Goal: Task Accomplishment & Management: Complete application form

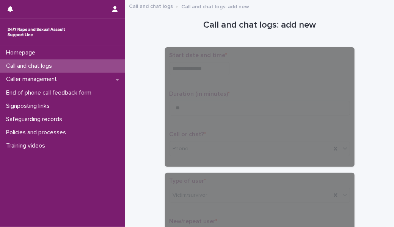
scroll to position [622, 0]
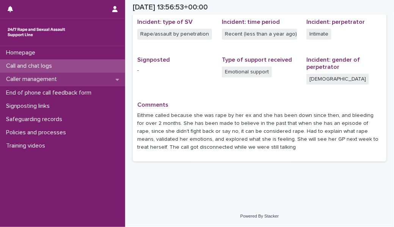
scroll to position [191, 0]
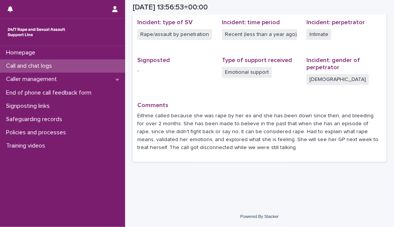
click at [97, 65] on div "Call and chat logs" at bounding box center [62, 65] width 125 height 13
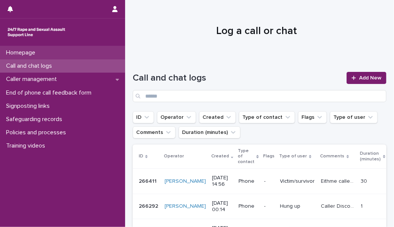
click at [73, 54] on div "Homepage" at bounding box center [62, 52] width 125 height 13
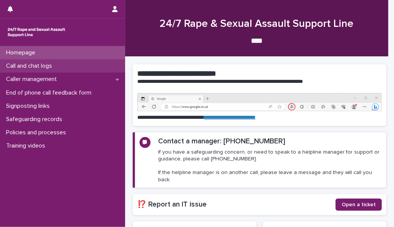
click at [67, 66] on div "Call and chat logs" at bounding box center [62, 65] width 125 height 13
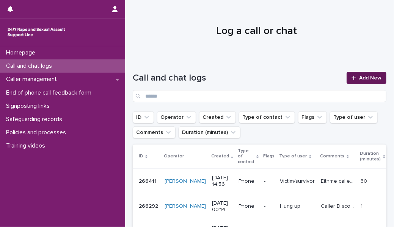
click at [378, 76] on link "Add New" at bounding box center [366, 78] width 40 height 12
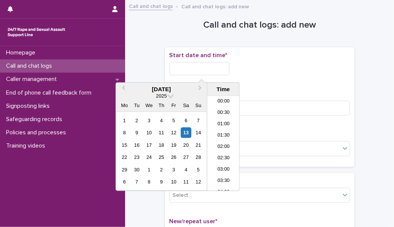
scroll to position [299, 0]
click at [188, 69] on input "text" at bounding box center [199, 68] width 60 height 13
click at [216, 142] on li "15:00" at bounding box center [223, 143] width 32 height 11
type input "**********"
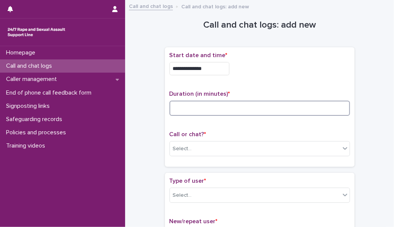
click at [186, 112] on input at bounding box center [259, 108] width 180 height 15
type input "**"
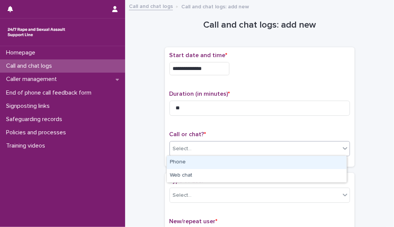
click at [186, 148] on div "Select..." at bounding box center [182, 149] width 19 height 8
click at [187, 166] on div "Phone" at bounding box center [257, 162] width 180 height 13
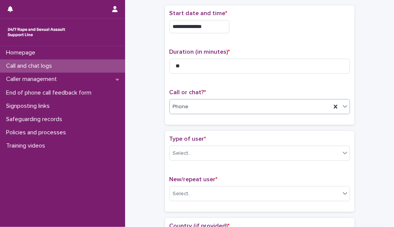
scroll to position [58, 0]
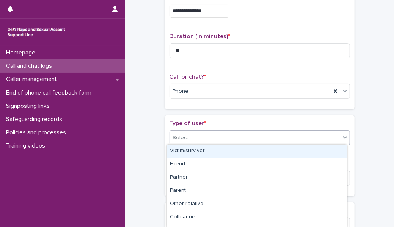
click at [200, 136] on div "Select..." at bounding box center [255, 138] width 170 height 12
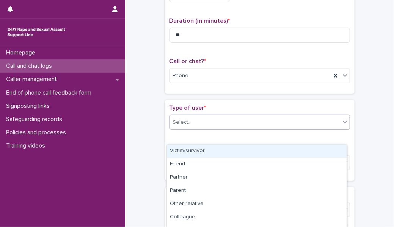
scroll to position [80, 0]
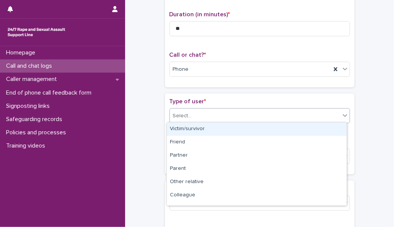
click at [207, 126] on div "Victim/survivor" at bounding box center [257, 129] width 180 height 13
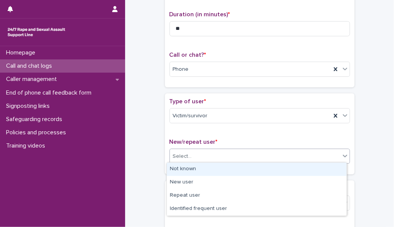
click at [197, 151] on div "Select..." at bounding box center [255, 156] width 170 height 12
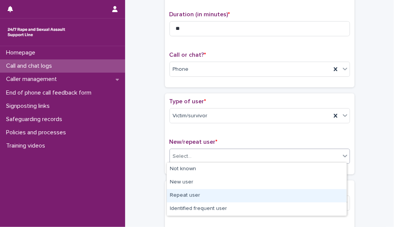
click at [194, 192] on div "Repeat user" at bounding box center [257, 195] width 180 height 13
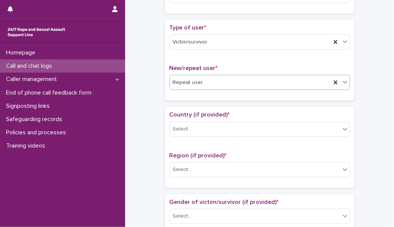
scroll to position [154, 0]
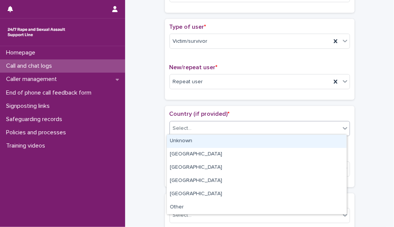
click at [209, 127] on div "Select..." at bounding box center [255, 128] width 170 height 12
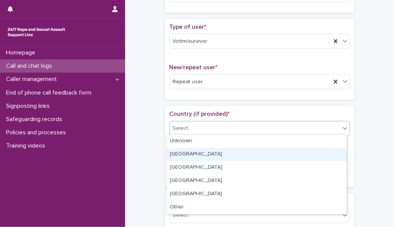
drag, startPoint x: 203, startPoint y: 145, endPoint x: 198, endPoint y: 159, distance: 14.7
click at [198, 159] on div "[GEOGRAPHIC_DATA]" at bounding box center [257, 154] width 180 height 13
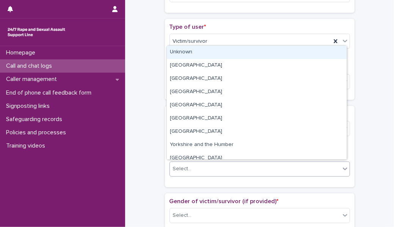
click at [194, 167] on div "Select..." at bounding box center [255, 169] width 170 height 12
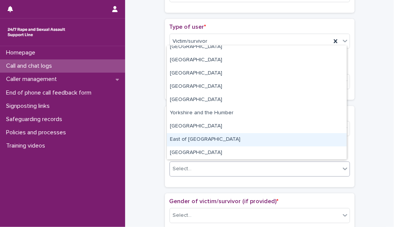
scroll to position [0, 0]
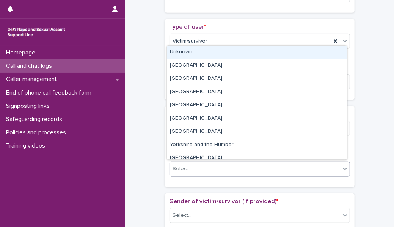
click at [194, 58] on div "Unknown" at bounding box center [257, 52] width 180 height 13
click at [181, 168] on span "Unknown" at bounding box center [184, 169] width 22 height 8
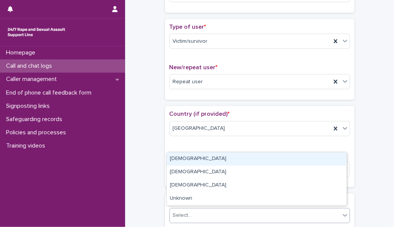
click at [177, 212] on div "Select..." at bounding box center [182, 216] width 19 height 8
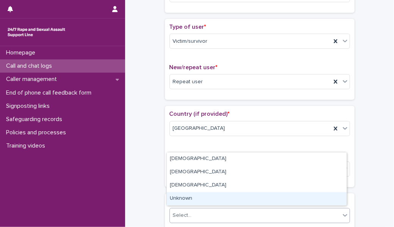
click at [187, 197] on div "Unknown" at bounding box center [257, 198] width 180 height 13
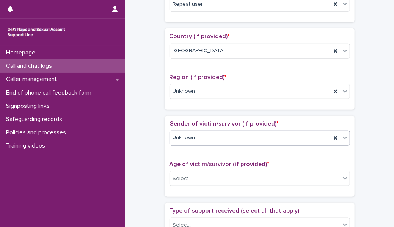
scroll to position [233, 0]
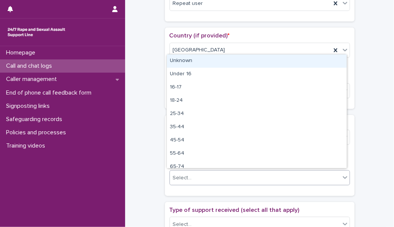
click at [191, 175] on div "Select..." at bounding box center [255, 178] width 170 height 12
click at [184, 59] on div "Unknown" at bounding box center [257, 61] width 180 height 13
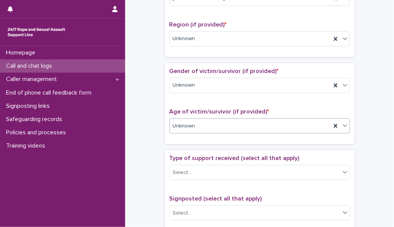
scroll to position [289, 0]
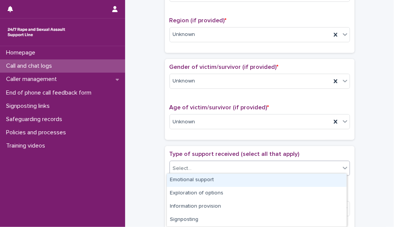
click at [184, 165] on div "Select..." at bounding box center [182, 169] width 19 height 8
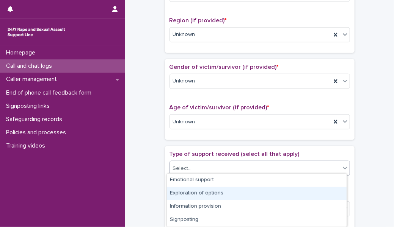
click at [199, 195] on div "Exploration of options" at bounding box center [257, 193] width 180 height 13
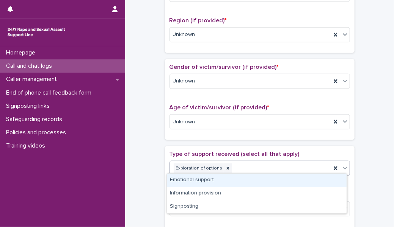
click at [234, 165] on div "Exploration of options" at bounding box center [250, 168] width 161 height 13
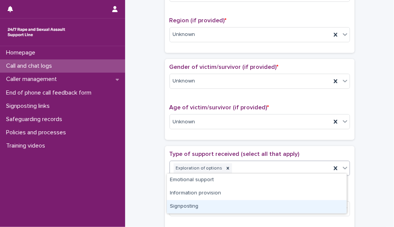
click at [211, 204] on div "Signposting" at bounding box center [257, 206] width 180 height 13
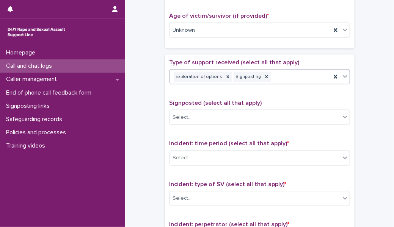
scroll to position [382, 0]
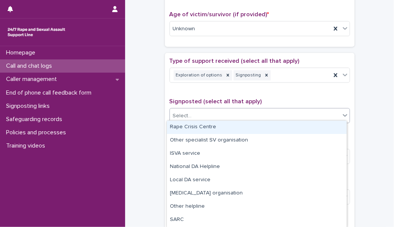
click at [206, 113] on div "Select..." at bounding box center [255, 116] width 170 height 12
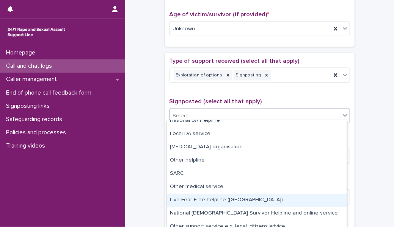
scroll to position [52, 0]
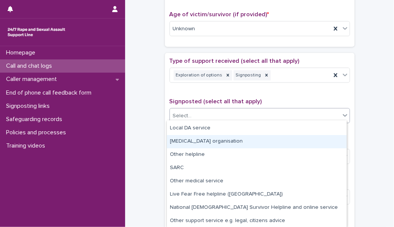
click at [219, 139] on div "Other counselling organisation" at bounding box center [257, 141] width 180 height 13
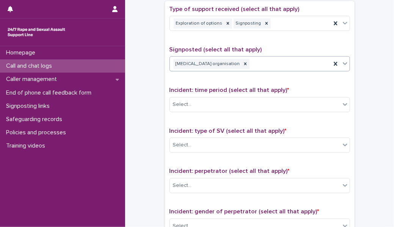
scroll to position [437, 0]
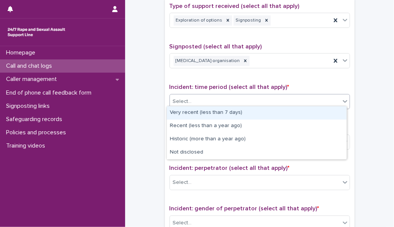
click at [218, 98] on div "Select..." at bounding box center [255, 101] width 170 height 12
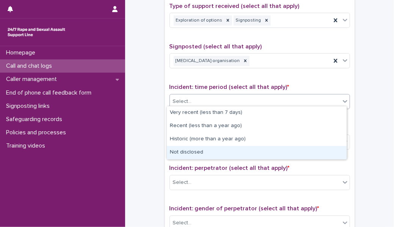
click at [205, 149] on div "Not disclosed" at bounding box center [257, 152] width 180 height 13
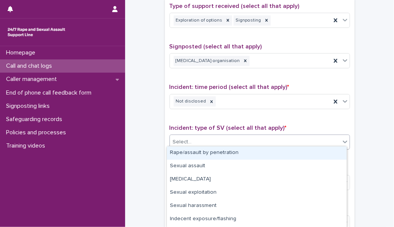
click at [207, 145] on div "Select..." at bounding box center [259, 142] width 180 height 15
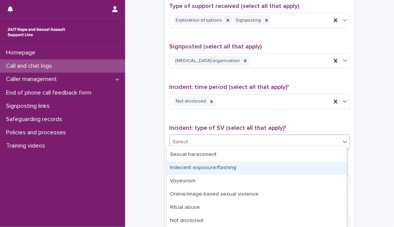
scroll to position [1, 0]
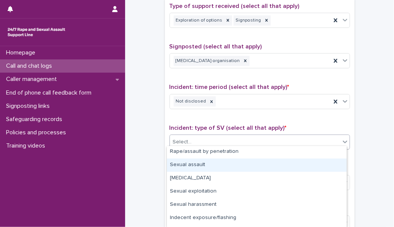
click at [212, 164] on div "Sexual assault" at bounding box center [257, 165] width 180 height 13
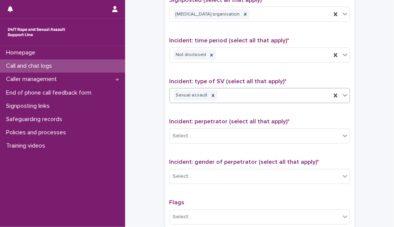
scroll to position [484, 0]
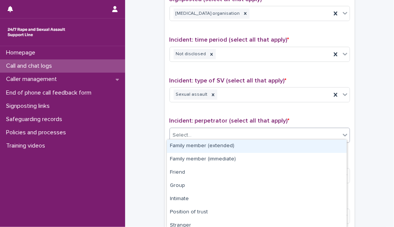
click at [217, 130] on div "Select..." at bounding box center [255, 136] width 170 height 12
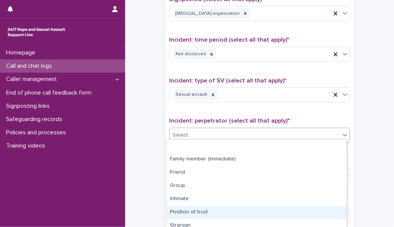
scroll to position [58, 0]
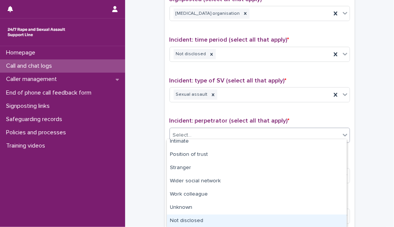
click at [219, 219] on div "Not disclosed" at bounding box center [257, 221] width 180 height 13
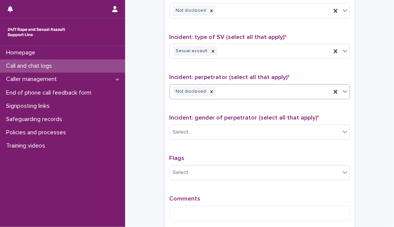
scroll to position [529, 0]
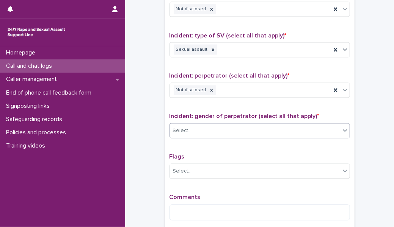
drag, startPoint x: 211, startPoint y: 136, endPoint x: 206, endPoint y: 123, distance: 13.3
click at [206, 123] on div "Incident: gender of perpetrator (select all that apply) * Select..." at bounding box center [259, 128] width 180 height 31
click at [206, 125] on div "Select..." at bounding box center [255, 131] width 170 height 12
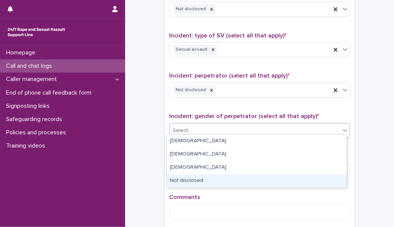
click at [195, 183] on div "Not disclosed" at bounding box center [257, 181] width 180 height 13
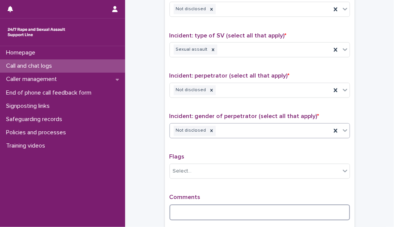
click at [184, 210] on textarea at bounding box center [259, 213] width 180 height 16
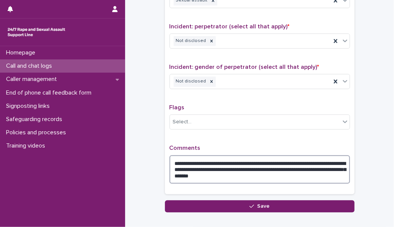
scroll to position [580, 0]
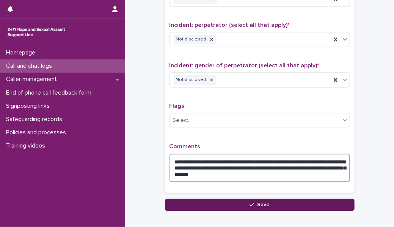
type textarea "**********"
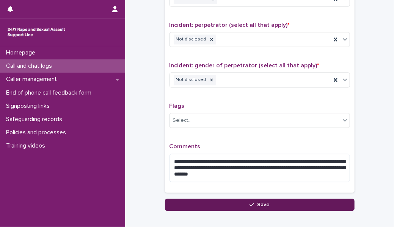
click at [259, 205] on button "Save" at bounding box center [259, 205] width 189 height 12
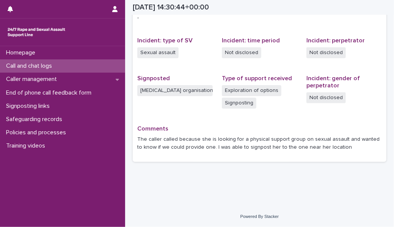
scroll to position [172, 0]
click at [91, 67] on div "Call and chat logs" at bounding box center [62, 65] width 125 height 13
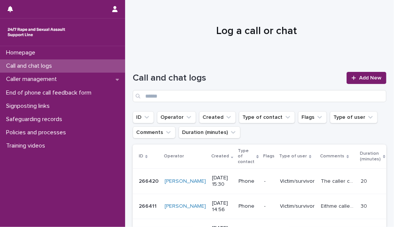
click at [78, 186] on div "Homepage Call and chat logs Caller management End of phone call feedback form S…" at bounding box center [62, 136] width 125 height 181
click at [346, 84] on link "Add New" at bounding box center [366, 78] width 40 height 12
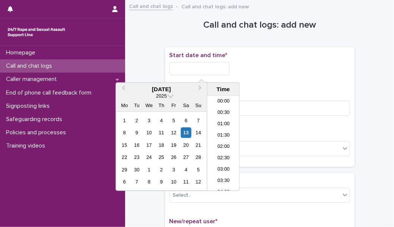
click at [195, 71] on input "text" at bounding box center [199, 68] width 60 height 13
click at [223, 145] on li "15:30" at bounding box center [223, 143] width 32 height 11
type input "**********"
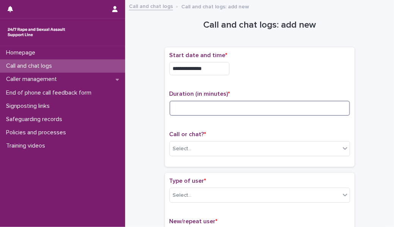
click at [185, 103] on input at bounding box center [259, 108] width 180 height 15
type input "*"
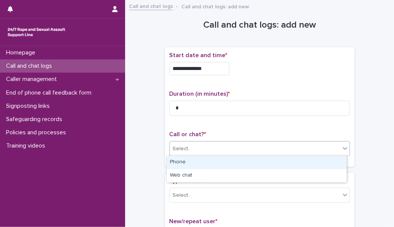
click at [187, 143] on div "Select..." at bounding box center [255, 149] width 170 height 12
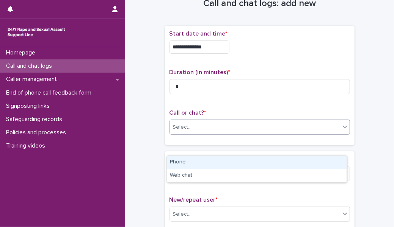
scroll to position [24, 0]
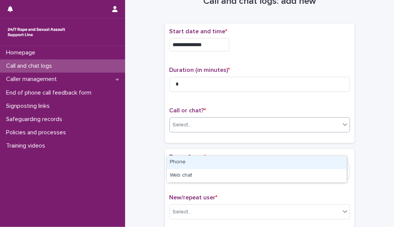
click at [188, 164] on div "Phone" at bounding box center [257, 162] width 180 height 13
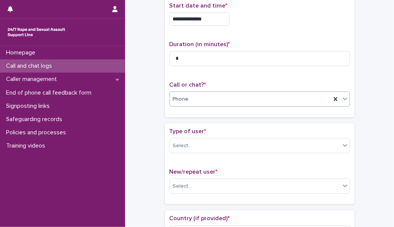
scroll to position [53, 0]
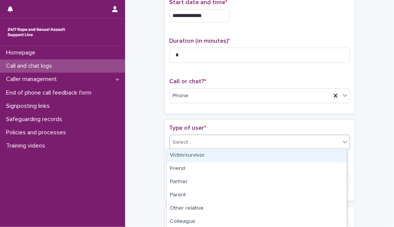
click at [200, 140] on div "Select..." at bounding box center [255, 142] width 170 height 12
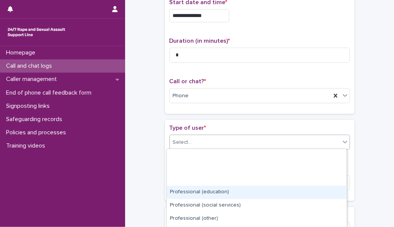
scroll to position [120, 0]
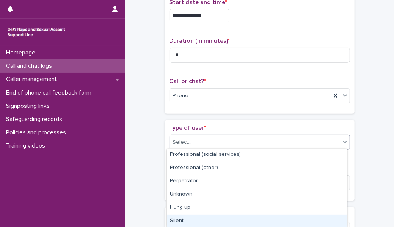
click at [198, 219] on div "Silent" at bounding box center [257, 221] width 180 height 13
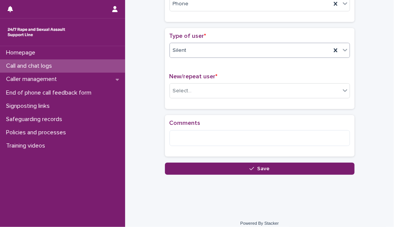
scroll to position [146, 0]
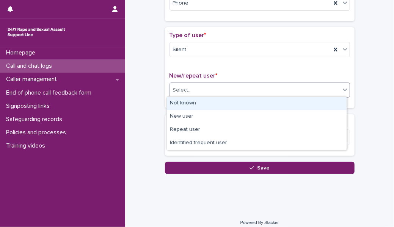
click at [196, 88] on div "Select..." at bounding box center [255, 90] width 170 height 12
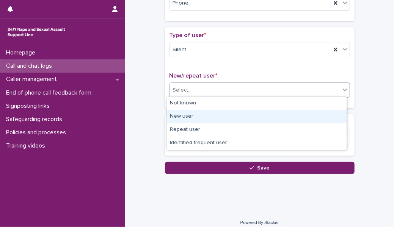
click at [188, 117] on div "New user" at bounding box center [257, 116] width 180 height 13
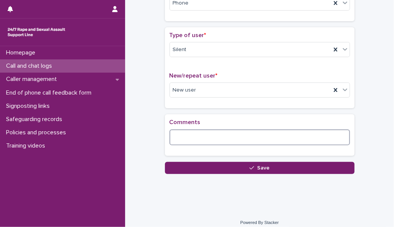
click at [180, 137] on textarea at bounding box center [259, 138] width 180 height 16
click at [276, 136] on textarea "**********" at bounding box center [259, 138] width 180 height 16
click at [283, 136] on textarea "**********" at bounding box center [259, 138] width 180 height 16
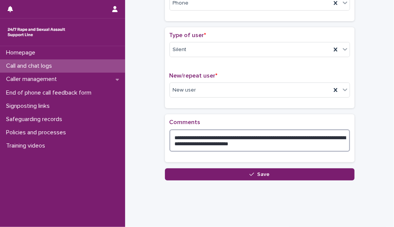
click at [292, 142] on textarea "**********" at bounding box center [259, 141] width 180 height 22
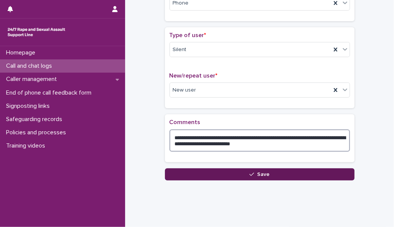
type textarea "**********"
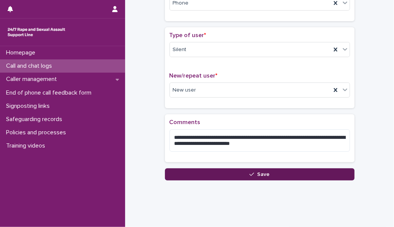
click at [292, 174] on button "Save" at bounding box center [259, 175] width 189 height 12
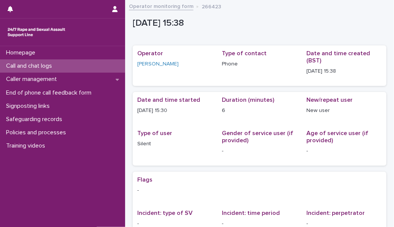
click at [103, 69] on div "Call and chat logs" at bounding box center [62, 65] width 125 height 13
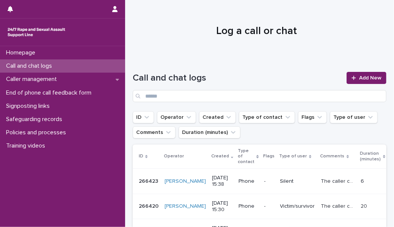
click at [58, 161] on div "Homepage Call and chat logs Caller management End of phone call feedback form S…" at bounding box center [62, 136] width 125 height 181
click at [351, 78] on icon at bounding box center [353, 78] width 4 height 4
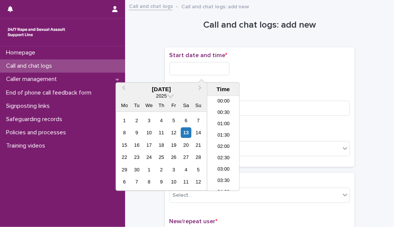
scroll to position [310, 0]
click at [180, 71] on input "text" at bounding box center [199, 68] width 60 height 13
click at [223, 145] on li "15:30" at bounding box center [223, 143] width 32 height 11
type input "**********"
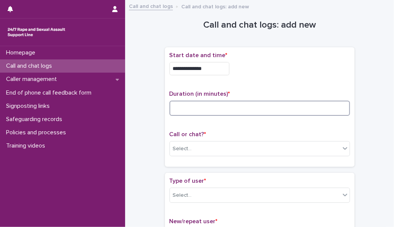
click at [205, 111] on input at bounding box center [259, 108] width 180 height 15
type input "*"
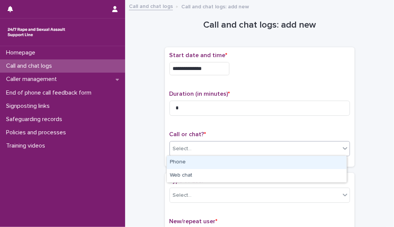
click at [201, 146] on div "Select..." at bounding box center [255, 149] width 170 height 12
click at [197, 164] on div "Phone" at bounding box center [257, 162] width 180 height 13
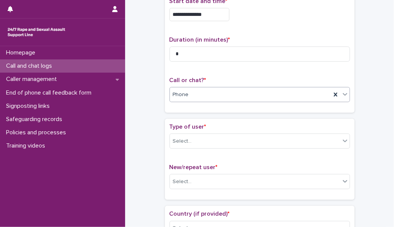
scroll to position [55, 0]
click at [192, 145] on div "Select..." at bounding box center [255, 141] width 170 height 12
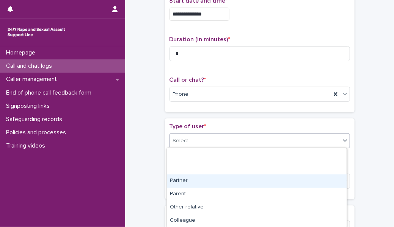
scroll to position [119, 0]
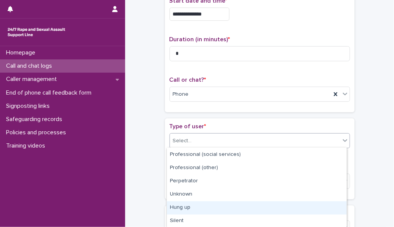
click at [184, 208] on div "Hung up" at bounding box center [257, 207] width 180 height 13
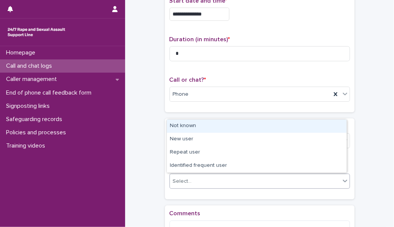
click at [191, 182] on div "Select..." at bounding box center [255, 181] width 170 height 12
click at [186, 127] on div "Not known" at bounding box center [257, 126] width 180 height 13
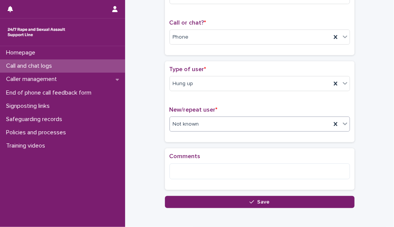
scroll to position [112, 0]
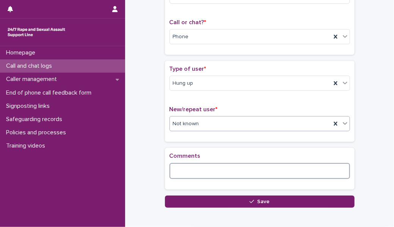
click at [183, 170] on textarea at bounding box center [259, 171] width 180 height 16
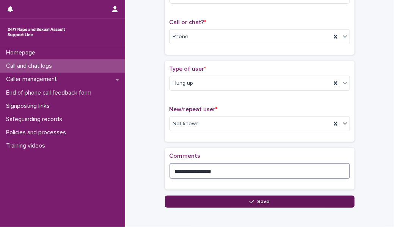
type textarea "**********"
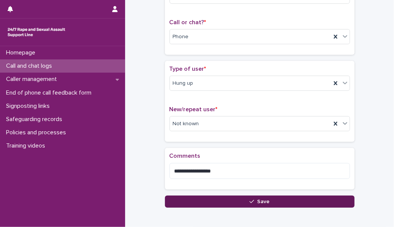
click at [200, 203] on button "Save" at bounding box center [259, 202] width 189 height 12
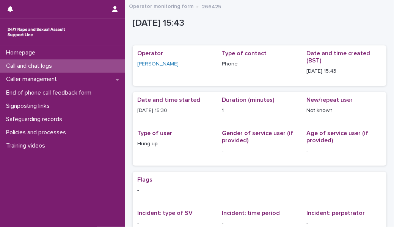
click at [113, 62] on div "Call and chat logs" at bounding box center [62, 65] width 125 height 13
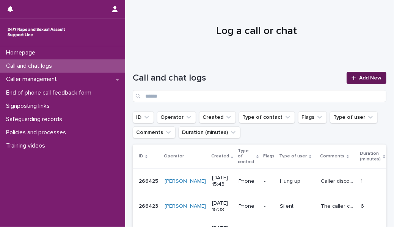
click at [359, 80] on span "Add New" at bounding box center [370, 77] width 22 height 5
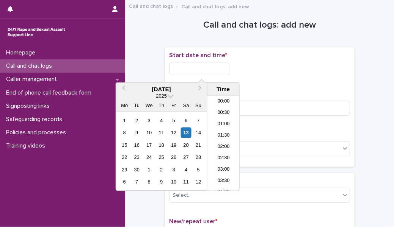
click at [217, 67] on input "text" at bounding box center [199, 68] width 60 height 13
click at [228, 144] on li "15:30" at bounding box center [223, 143] width 32 height 11
type input "**********"
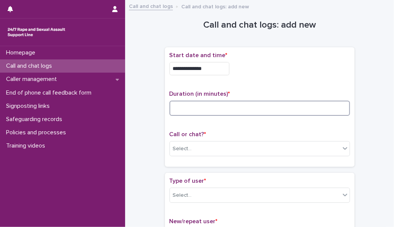
click at [210, 113] on input at bounding box center [259, 108] width 180 height 15
type input "*"
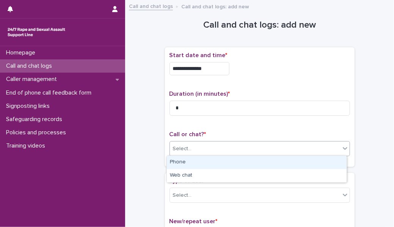
click at [208, 145] on div "Select..." at bounding box center [255, 149] width 170 height 12
click at [205, 165] on div "Phone" at bounding box center [257, 162] width 180 height 13
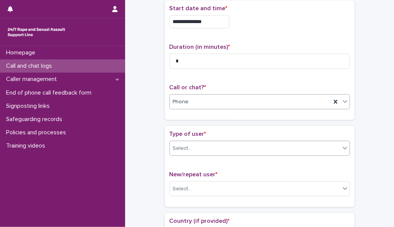
scroll to position [48, 0]
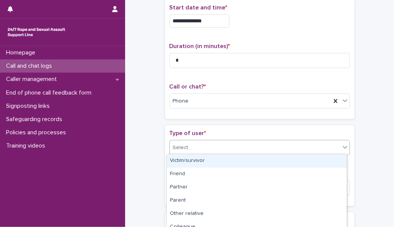
click at [200, 152] on div "Select..." at bounding box center [255, 148] width 170 height 12
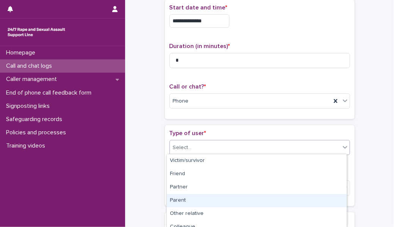
scroll to position [125, 0]
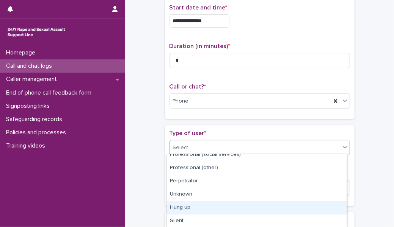
click at [201, 209] on div "Hung up" at bounding box center [257, 207] width 180 height 13
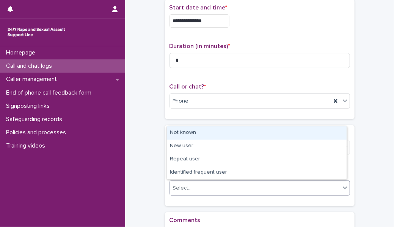
click at [193, 187] on div "Select..." at bounding box center [255, 188] width 170 height 12
click at [179, 136] on div "Not known" at bounding box center [257, 132] width 180 height 13
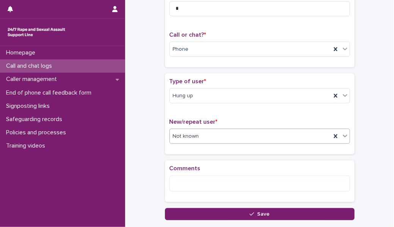
scroll to position [108, 0]
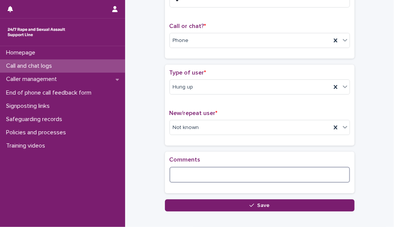
click at [180, 175] on textarea at bounding box center [259, 175] width 180 height 16
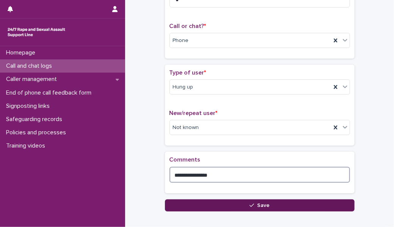
type textarea "**********"
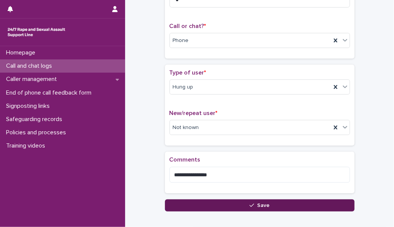
click at [195, 205] on button "Save" at bounding box center [259, 206] width 189 height 12
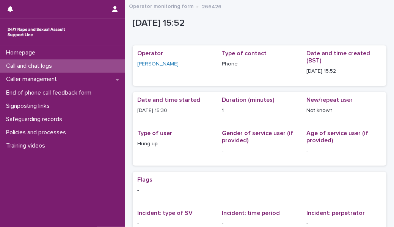
click at [108, 64] on div "Call and chat logs" at bounding box center [62, 65] width 125 height 13
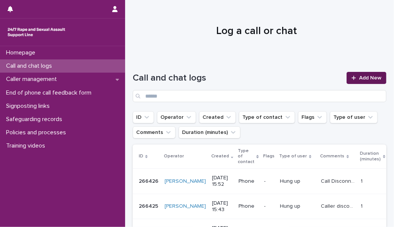
click at [359, 76] on span "Add New" at bounding box center [370, 77] width 22 height 5
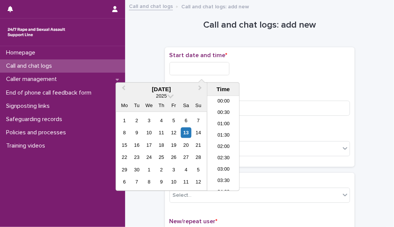
click at [205, 70] on input "text" at bounding box center [199, 68] width 60 height 13
click at [221, 144] on li "16:00" at bounding box center [223, 143] width 32 height 11
type input "**********"
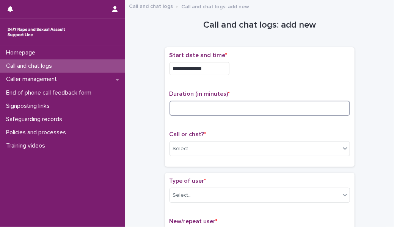
click at [195, 109] on input at bounding box center [259, 108] width 180 height 15
type input "**"
click at [191, 152] on div "Select..." at bounding box center [255, 149] width 170 height 12
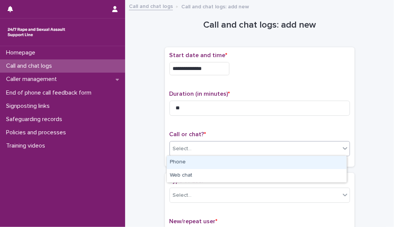
click at [191, 161] on div "Phone" at bounding box center [257, 162] width 180 height 13
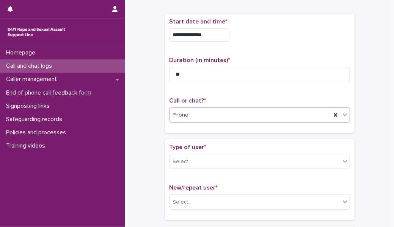
scroll to position [34, 0]
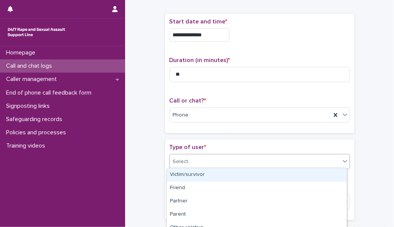
click at [191, 161] on div "Select..." at bounding box center [255, 162] width 170 height 12
click at [192, 176] on div "Victim/survivor" at bounding box center [257, 175] width 180 height 13
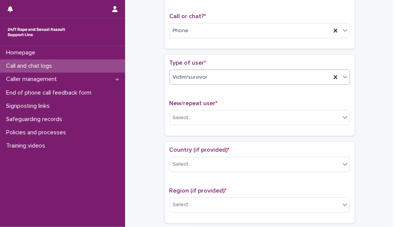
scroll to position [120, 0]
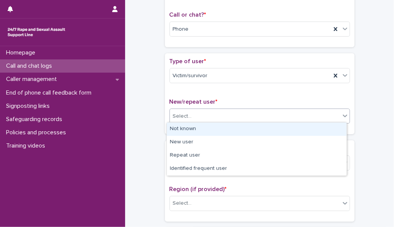
click at [195, 116] on div "Select..." at bounding box center [255, 116] width 170 height 12
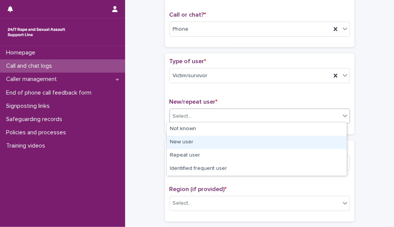
click at [193, 144] on div "New user" at bounding box center [257, 142] width 180 height 13
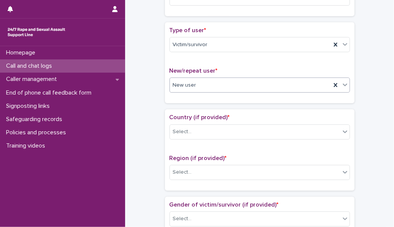
scroll to position [163, 0]
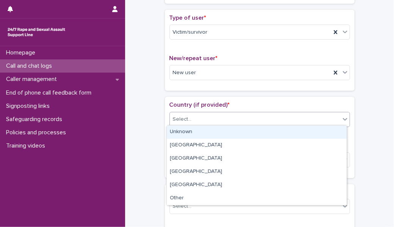
click at [192, 118] on div "Select..." at bounding box center [255, 119] width 170 height 12
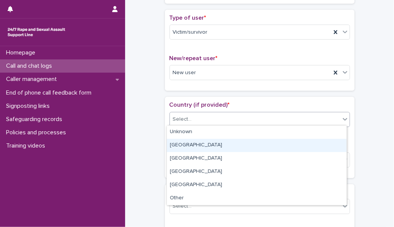
click at [190, 147] on div "[GEOGRAPHIC_DATA]" at bounding box center [257, 145] width 180 height 13
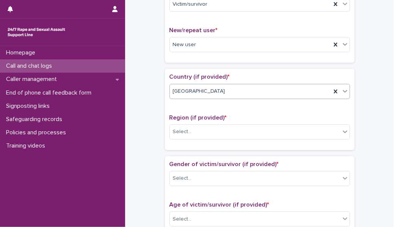
scroll to position [195, 0]
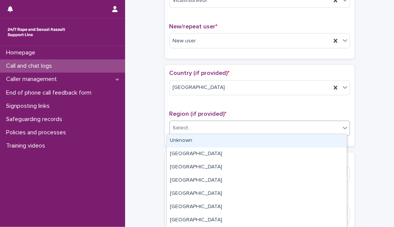
click at [194, 127] on div "Select..." at bounding box center [255, 128] width 170 height 12
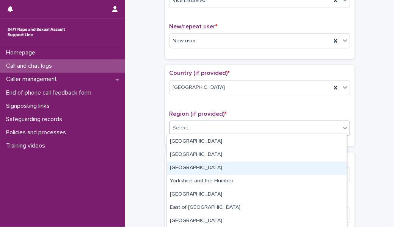
scroll to position [0, 0]
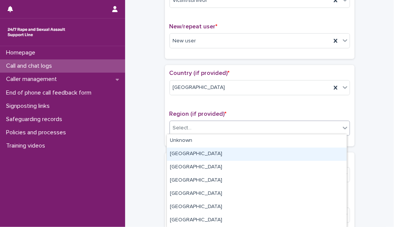
click at [191, 158] on div "[GEOGRAPHIC_DATA]" at bounding box center [257, 154] width 180 height 13
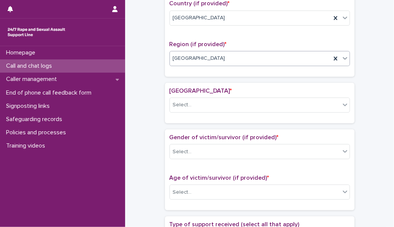
scroll to position [273, 0]
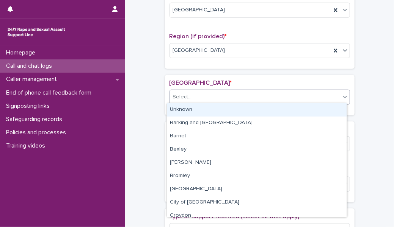
click at [191, 94] on div "Select..." at bounding box center [255, 97] width 170 height 12
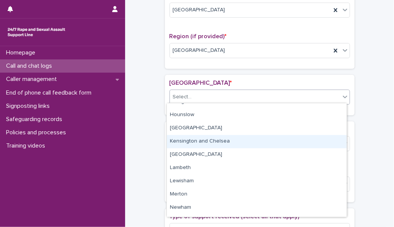
scroll to position [234, 0]
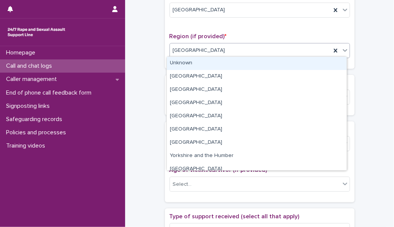
click at [231, 50] on div "[GEOGRAPHIC_DATA]" at bounding box center [250, 50] width 161 height 12
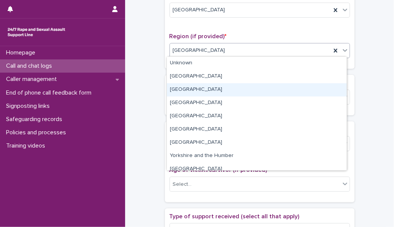
drag, startPoint x: 216, startPoint y: 83, endPoint x: 216, endPoint y: 90, distance: 6.8
click at [216, 90] on div "[GEOGRAPHIC_DATA]" at bounding box center [257, 89] width 180 height 13
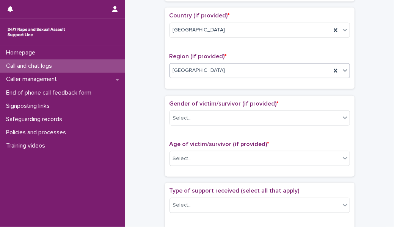
scroll to position [250, 0]
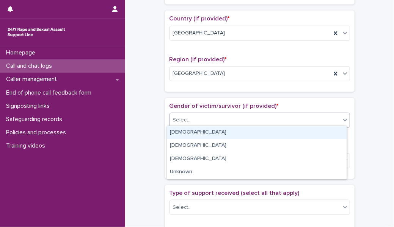
click at [207, 114] on div "Select..." at bounding box center [255, 120] width 170 height 12
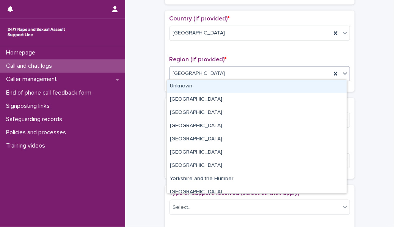
click at [213, 71] on div "[GEOGRAPHIC_DATA]" at bounding box center [250, 73] width 161 height 12
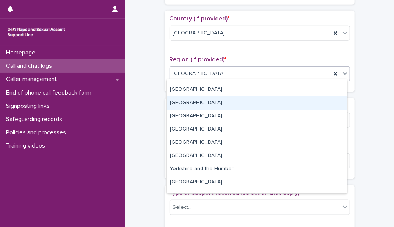
scroll to position [8, 0]
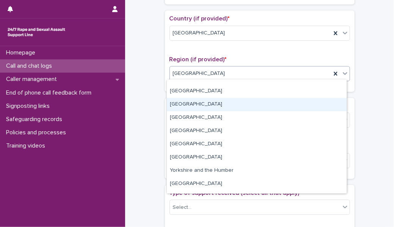
click at [187, 106] on div "[GEOGRAPHIC_DATA]" at bounding box center [257, 104] width 180 height 13
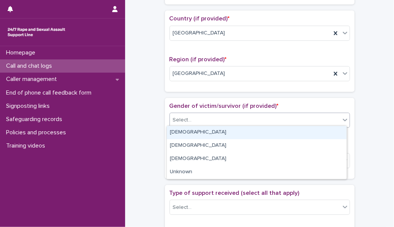
click at [187, 117] on div "Select..." at bounding box center [182, 120] width 19 height 8
click at [187, 130] on div "[DEMOGRAPHIC_DATA]" at bounding box center [257, 132] width 180 height 13
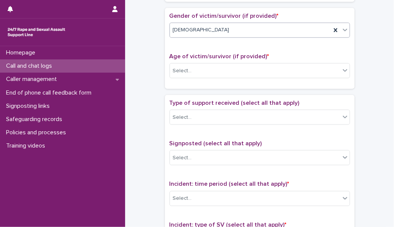
scroll to position [340, 0]
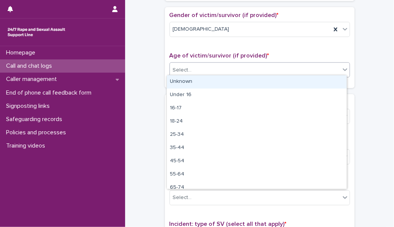
drag, startPoint x: 196, startPoint y: 64, endPoint x: 193, endPoint y: 84, distance: 20.7
click at [193, 84] on body "**********" at bounding box center [197, 113] width 394 height 227
click at [193, 84] on div "Unknown" at bounding box center [257, 81] width 180 height 13
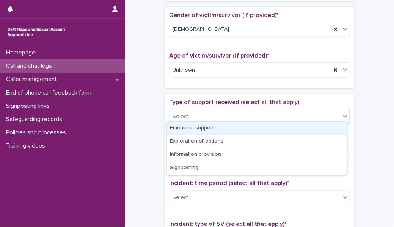
click at [191, 111] on div "Select..." at bounding box center [255, 117] width 170 height 12
click at [192, 129] on div "Emotional support" at bounding box center [257, 128] width 180 height 13
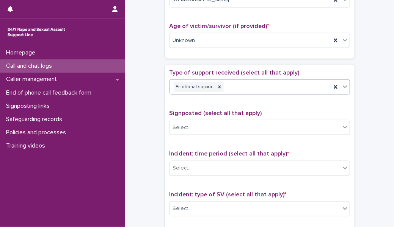
scroll to position [371, 0]
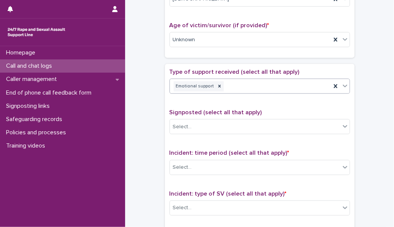
click at [192, 129] on div "Select..." at bounding box center [255, 127] width 170 height 12
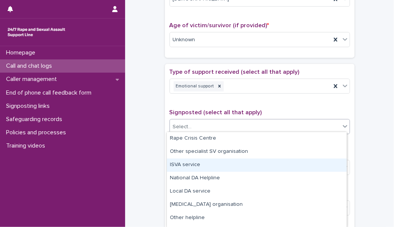
click at [192, 162] on div "ISVA service" at bounding box center [257, 165] width 180 height 13
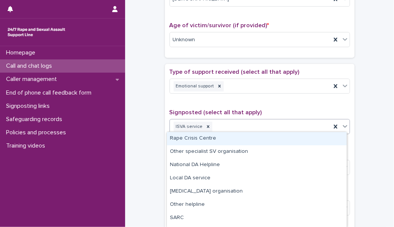
click at [225, 126] on div "ISVA service" at bounding box center [250, 126] width 161 height 13
click at [218, 141] on div "Rape Crisis Centre" at bounding box center [257, 138] width 180 height 13
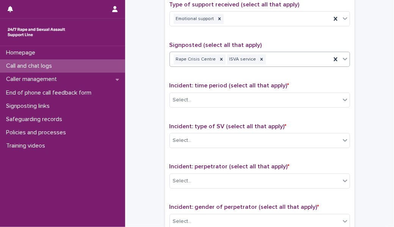
scroll to position [439, 0]
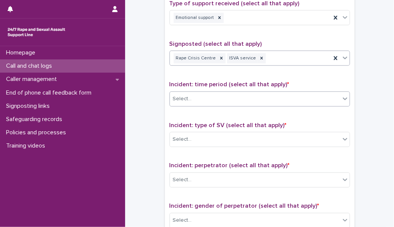
click at [218, 95] on div "Select..." at bounding box center [255, 99] width 170 height 12
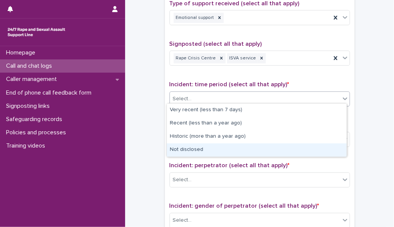
click at [199, 154] on div "Not disclosed" at bounding box center [257, 150] width 180 height 13
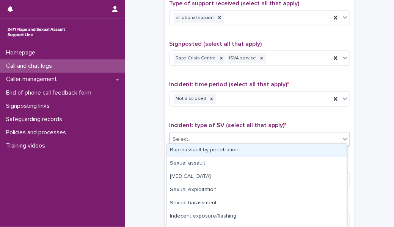
click at [209, 133] on div "Select..." at bounding box center [255, 139] width 170 height 12
click at [210, 150] on div "Rape/assault by penetration" at bounding box center [257, 150] width 180 height 13
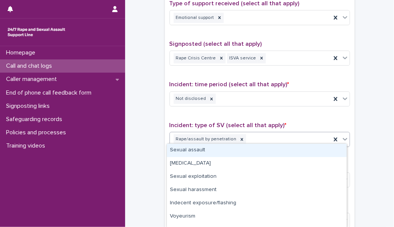
click at [249, 137] on div "Rape/assault by penetration" at bounding box center [250, 139] width 161 height 13
click at [220, 150] on div "Sexual assault" at bounding box center [257, 150] width 180 height 13
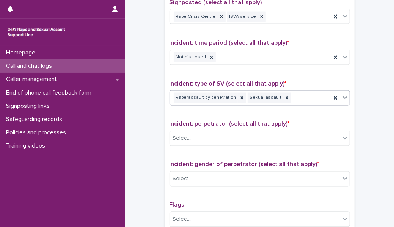
scroll to position [482, 0]
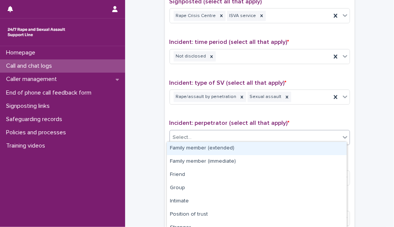
click at [215, 132] on div "Select..." at bounding box center [255, 138] width 170 height 12
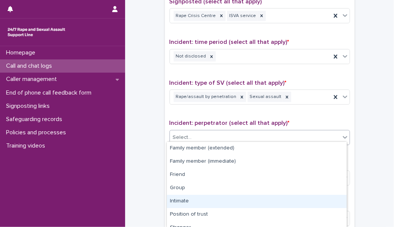
scroll to position [60, 0]
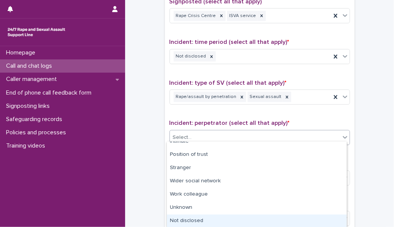
click at [189, 221] on div "Not disclosed" at bounding box center [257, 221] width 180 height 13
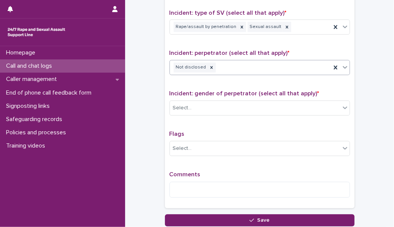
scroll to position [552, 0]
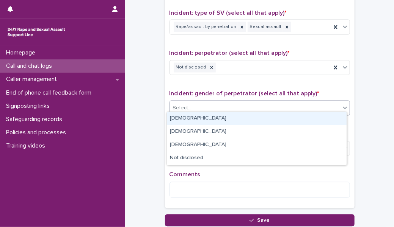
click at [214, 109] on div "Select..." at bounding box center [255, 108] width 170 height 12
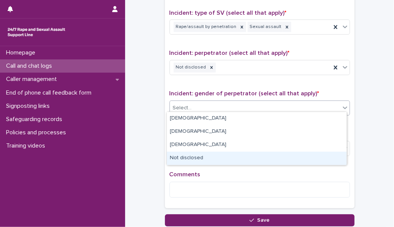
click at [198, 155] on div "Not disclosed" at bounding box center [257, 158] width 180 height 13
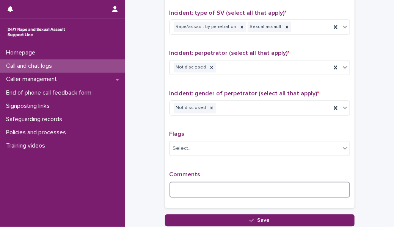
click at [182, 184] on textarea at bounding box center [259, 190] width 180 height 16
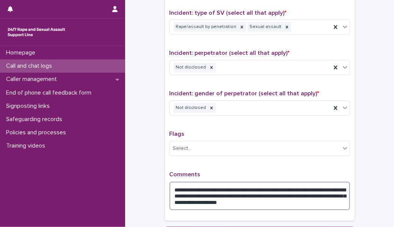
click at [303, 194] on textarea "**********" at bounding box center [259, 196] width 180 height 28
click at [327, 193] on textarea "**********" at bounding box center [259, 196] width 180 height 28
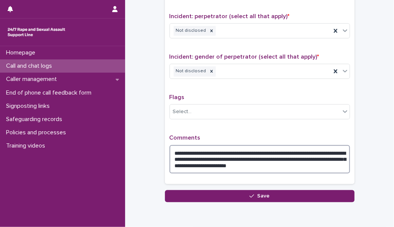
scroll to position [590, 0]
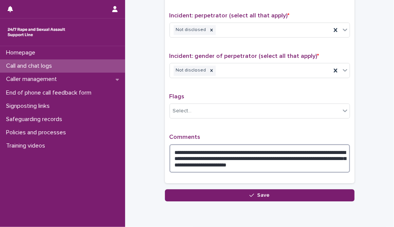
click at [328, 162] on textarea "**********" at bounding box center [259, 158] width 180 height 28
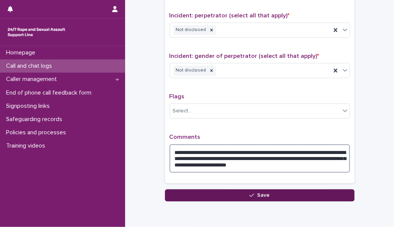
type textarea "**********"
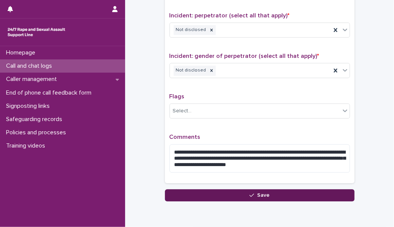
click at [307, 192] on button "Save" at bounding box center [259, 195] width 189 height 12
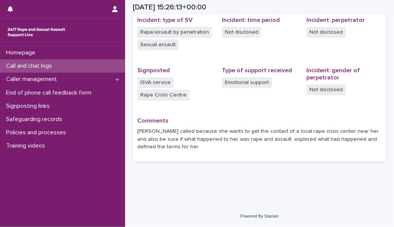
scroll to position [193, 0]
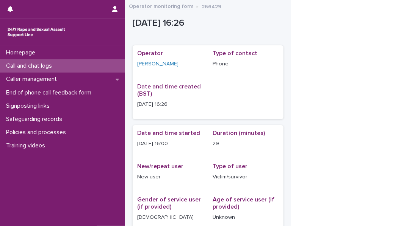
click at [64, 64] on div "Call and chat logs" at bounding box center [62, 65] width 125 height 13
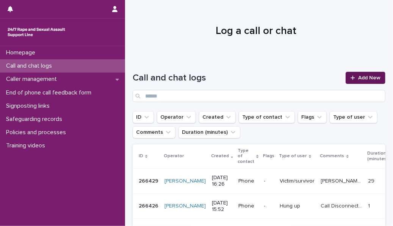
click at [245, 78] on span "Add New" at bounding box center [369, 77] width 22 height 5
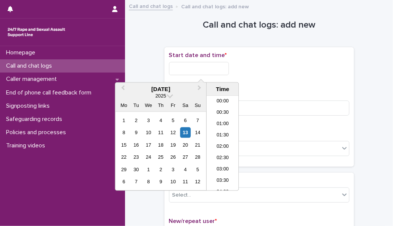
click at [215, 74] on input "text" at bounding box center [199, 68] width 60 height 13
click at [225, 103] on li "17:00" at bounding box center [222, 143] width 32 height 11
type input "**********"
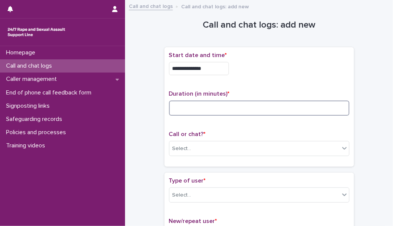
click at [191, 103] on input at bounding box center [259, 108] width 180 height 15
type input "**"
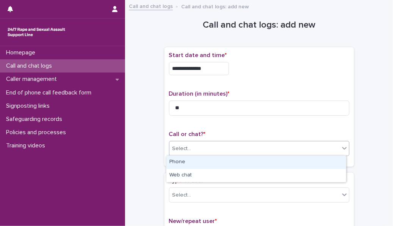
click at [183, 103] on div "Select..." at bounding box center [181, 149] width 19 height 8
click at [184, 103] on div "Phone" at bounding box center [256, 162] width 180 height 13
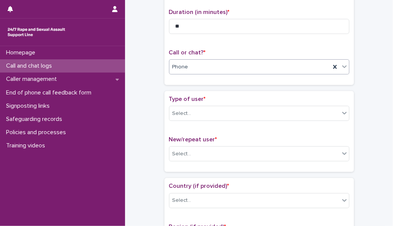
scroll to position [83, 0]
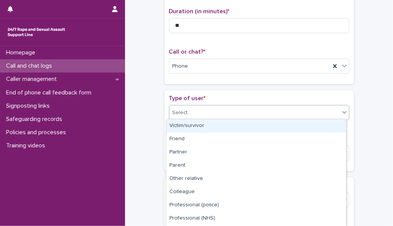
click at [201, 103] on div "Select..." at bounding box center [254, 113] width 170 height 12
click at [200, 103] on div "Victim/survivor" at bounding box center [256, 126] width 180 height 13
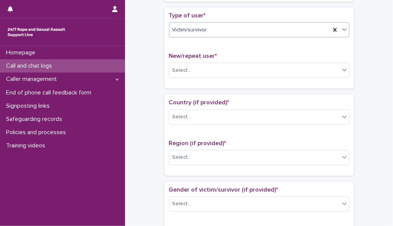
scroll to position [188, 0]
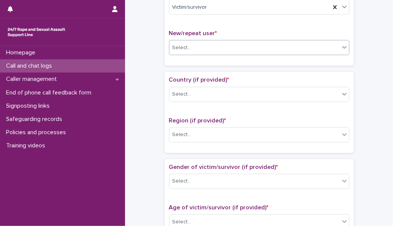
click at [205, 39] on div "New/repeat user * Select..." at bounding box center [259, 45] width 180 height 31
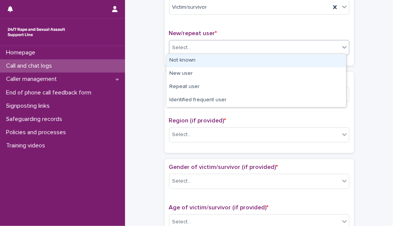
click at [200, 45] on div "Select..." at bounding box center [254, 48] width 170 height 12
click at [195, 59] on div "Not known" at bounding box center [256, 60] width 180 height 13
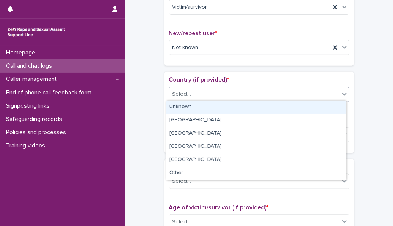
drag, startPoint x: 196, startPoint y: 92, endPoint x: 194, endPoint y: 102, distance: 10.4
click at [194, 102] on body "**********" at bounding box center [196, 113] width 393 height 226
click at [194, 102] on div "Unknown" at bounding box center [256, 107] width 180 height 13
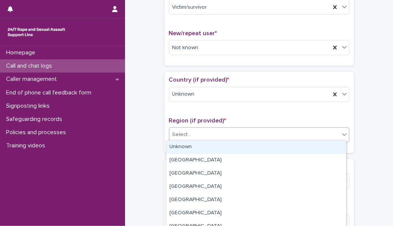
click at [192, 103] on div "Select..." at bounding box center [254, 135] width 170 height 12
click at [198, 103] on div "Unknown" at bounding box center [256, 147] width 180 height 13
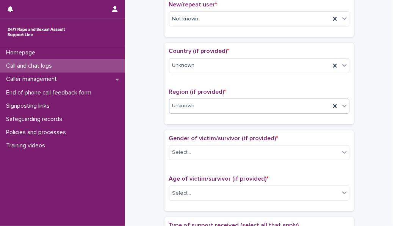
scroll to position [232, 0]
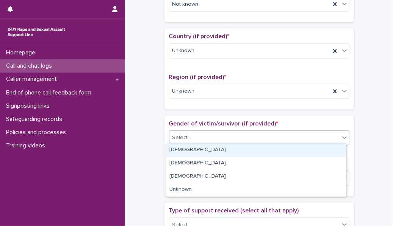
click at [219, 103] on div "Select..." at bounding box center [254, 138] width 170 height 12
click at [220, 103] on div "[DEMOGRAPHIC_DATA]" at bounding box center [256, 150] width 180 height 13
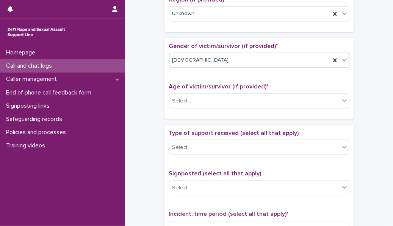
scroll to position [310, 0]
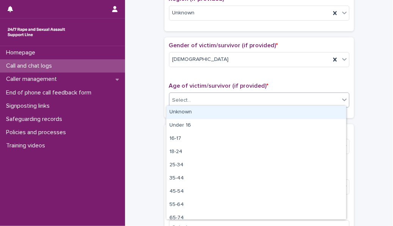
click at [222, 94] on div "Select..." at bounding box center [254, 100] width 170 height 12
click at [216, 103] on div "Unknown" at bounding box center [256, 112] width 180 height 13
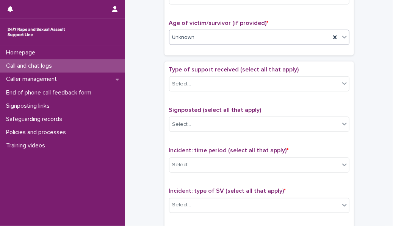
scroll to position [380, 0]
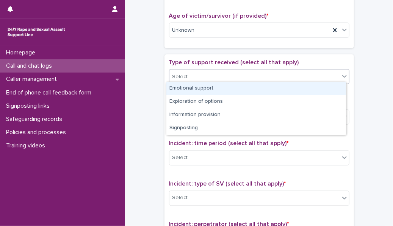
click at [224, 73] on div "Select..." at bounding box center [254, 77] width 170 height 12
click at [219, 88] on div "Emotional support" at bounding box center [256, 88] width 180 height 13
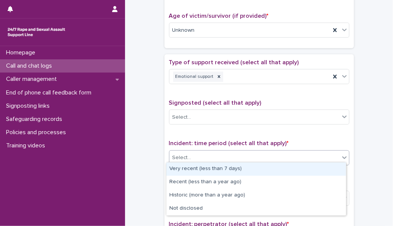
click at [211, 103] on div "Select..." at bounding box center [254, 158] width 170 height 12
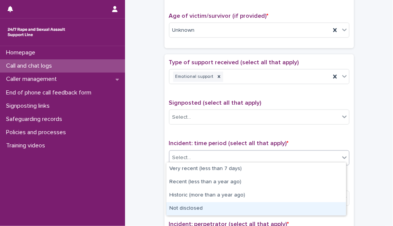
click at [194, 103] on div "Not disclosed" at bounding box center [256, 209] width 180 height 13
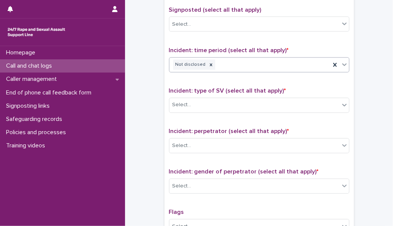
scroll to position [480, 0]
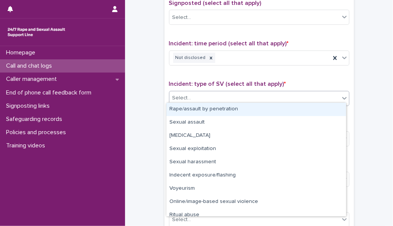
click at [207, 98] on div "Select..." at bounding box center [254, 98] width 170 height 12
click at [207, 103] on div "Rape/assault by penetration" at bounding box center [256, 109] width 180 height 13
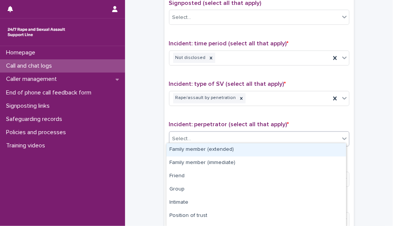
click at [203, 103] on div "Select..." at bounding box center [254, 139] width 170 height 12
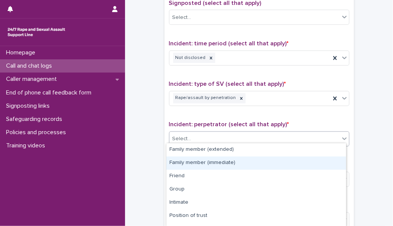
click at [201, 103] on div "Family member (immediate)" at bounding box center [256, 163] width 180 height 13
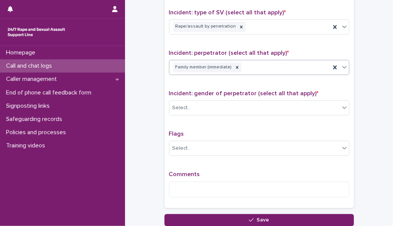
scroll to position [553, 0]
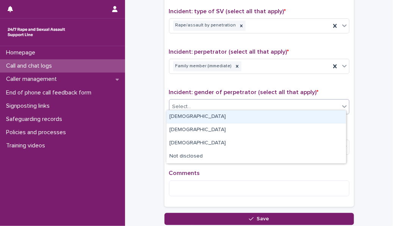
click at [198, 101] on div "Select..." at bounding box center [254, 107] width 170 height 12
click at [199, 103] on div "[DEMOGRAPHIC_DATA]" at bounding box center [256, 117] width 180 height 13
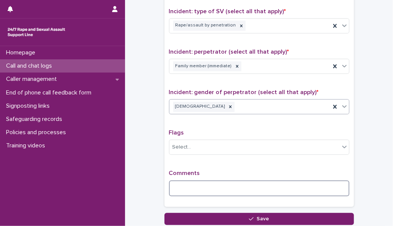
click at [192, 103] on textarea at bounding box center [259, 189] width 180 height 16
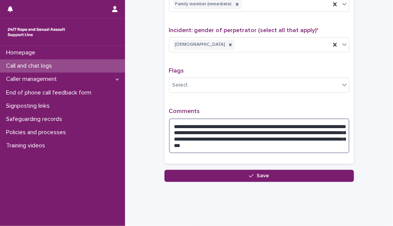
scroll to position [615, 0]
click at [178, 103] on textarea "**********" at bounding box center [259, 136] width 180 height 35
type textarea "**********"
click at [245, 103] on textarea "**********" at bounding box center [259, 136] width 180 height 35
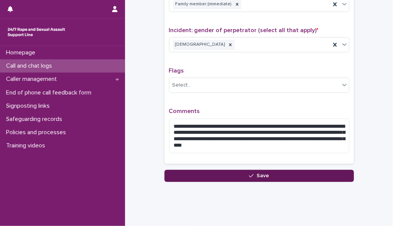
click at [198, 103] on button "Save" at bounding box center [258, 176] width 189 height 12
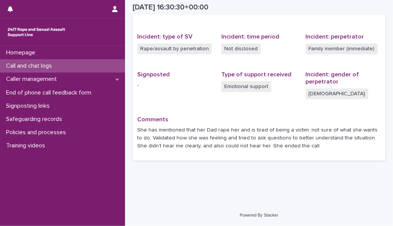
scroll to position [176, 0]
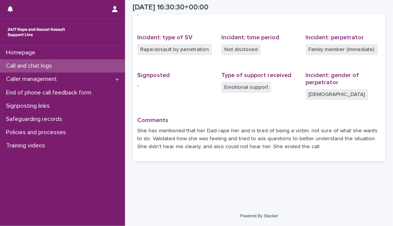
click at [87, 67] on div "Call and chat logs" at bounding box center [62, 65] width 125 height 13
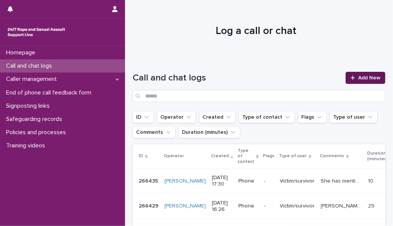
click at [245, 72] on link "Add New" at bounding box center [365, 78] width 40 height 12
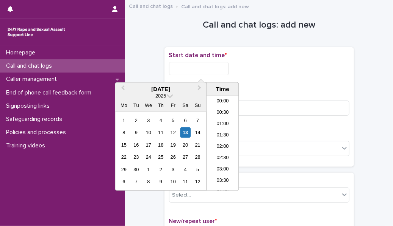
click at [198, 71] on input "text" at bounding box center [199, 68] width 60 height 13
click at [220, 103] on li "17:30" at bounding box center [222, 143] width 32 height 11
type input "**********"
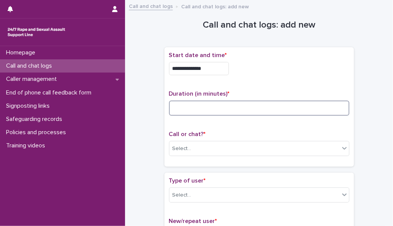
click at [198, 103] on input at bounding box center [259, 108] width 180 height 15
type input "*"
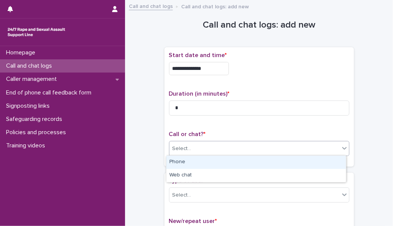
click at [196, 103] on div "Select..." at bounding box center [254, 149] width 170 height 12
click at [195, 103] on div "Phone" at bounding box center [256, 162] width 180 height 13
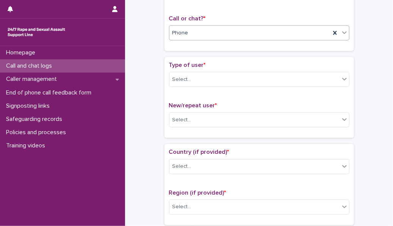
scroll to position [127, 0]
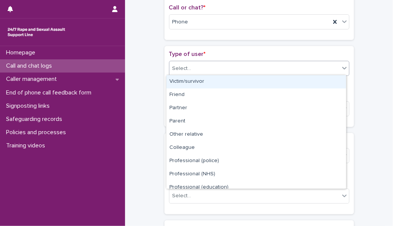
click at [195, 64] on div "Select..." at bounding box center [254, 68] width 170 height 12
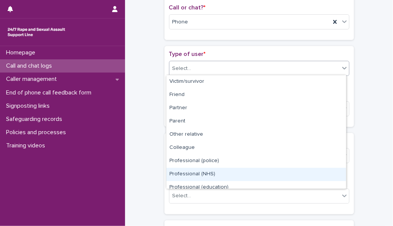
scroll to position [85, 0]
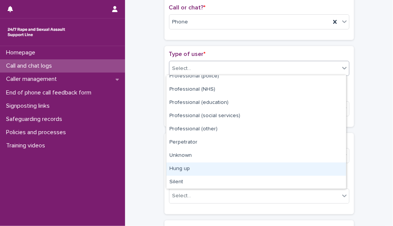
click at [201, 103] on div "Hung up" at bounding box center [256, 169] width 180 height 13
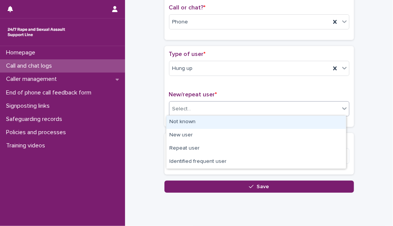
drag, startPoint x: 191, startPoint y: 108, endPoint x: 190, endPoint y: 124, distance: 16.3
click at [190, 103] on body "**********" at bounding box center [196, 113] width 393 height 226
click at [190, 103] on div "Not known" at bounding box center [256, 122] width 180 height 13
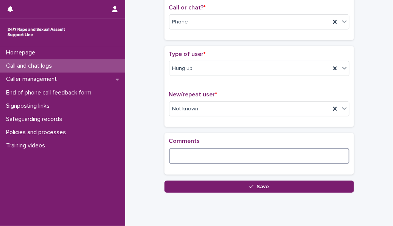
click at [186, 103] on textarea at bounding box center [259, 156] width 180 height 16
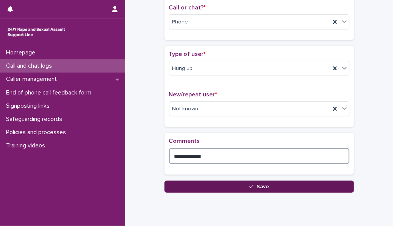
type textarea "**********"
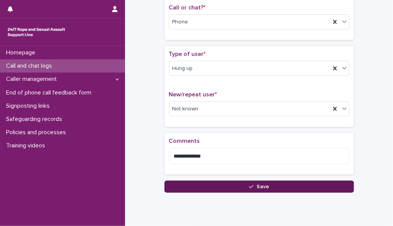
click at [186, 103] on button "Save" at bounding box center [258, 187] width 189 height 12
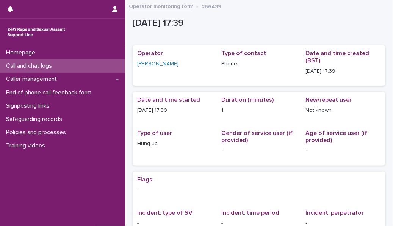
click at [75, 67] on div "Call and chat logs" at bounding box center [62, 65] width 125 height 13
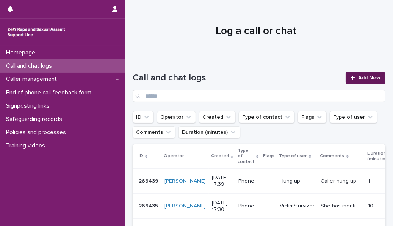
click at [245, 78] on span "Add New" at bounding box center [369, 77] width 22 height 5
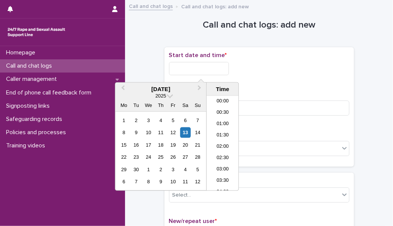
scroll to position [356, 0]
click at [207, 64] on input "text" at bounding box center [199, 68] width 60 height 13
click at [218, 103] on li "17:30" at bounding box center [222, 143] width 32 height 11
type input "**********"
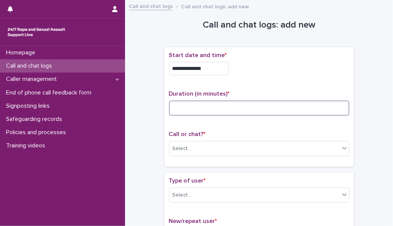
click at [206, 103] on input at bounding box center [259, 108] width 180 height 15
type input "*"
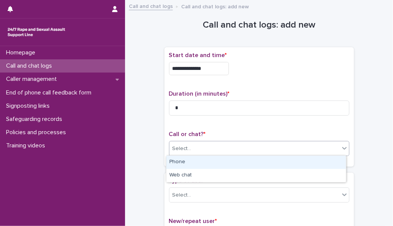
click at [203, 103] on div "Select..." at bounding box center [254, 149] width 170 height 12
click at [205, 103] on div "Phone" at bounding box center [256, 162] width 180 height 13
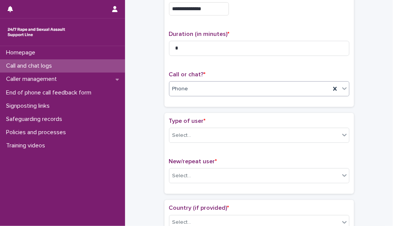
scroll to position [61, 0]
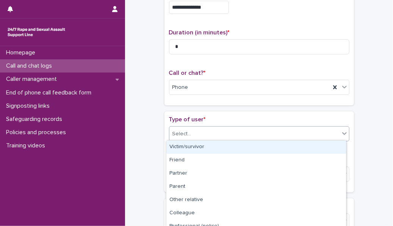
click at [208, 103] on div "Select..." at bounding box center [254, 134] width 170 height 12
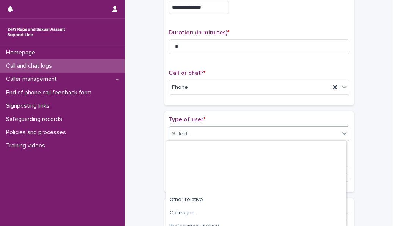
scroll to position [112, 0]
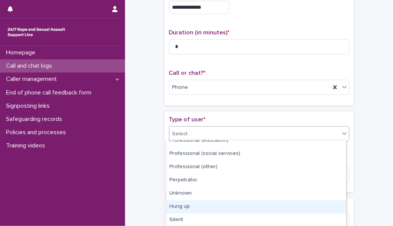
click at [211, 103] on div "Hung up" at bounding box center [256, 207] width 180 height 13
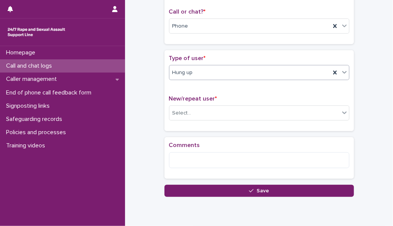
scroll to position [125, 0]
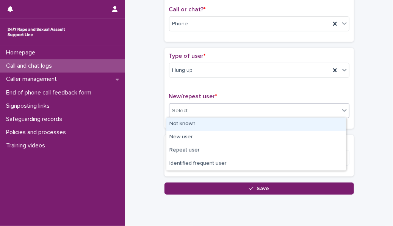
click at [216, 103] on div "Select..." at bounding box center [254, 111] width 170 height 12
click at [212, 103] on div "Not known" at bounding box center [256, 124] width 180 height 13
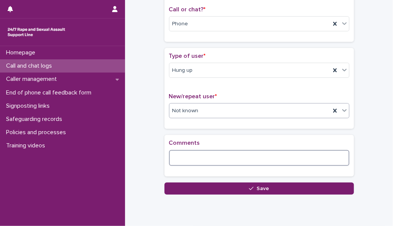
click at [197, 103] on textarea at bounding box center [259, 158] width 180 height 16
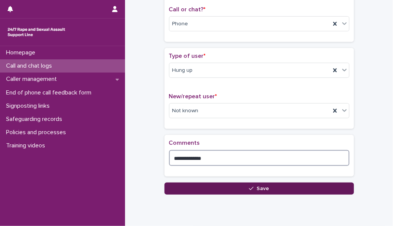
type textarea "**********"
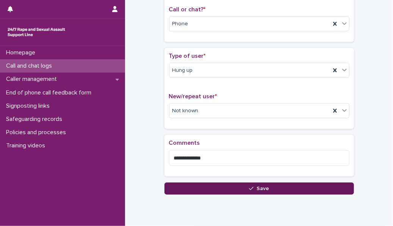
click at [198, 103] on button "Save" at bounding box center [258, 189] width 189 height 12
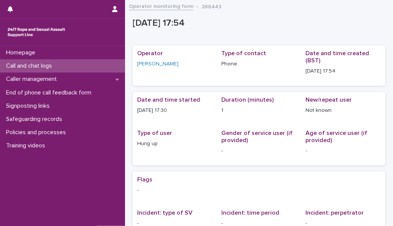
click at [80, 67] on div "Call and chat logs" at bounding box center [62, 65] width 125 height 13
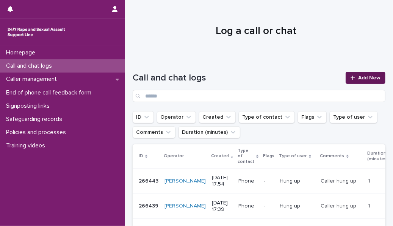
click at [245, 75] on span "Add New" at bounding box center [369, 77] width 22 height 5
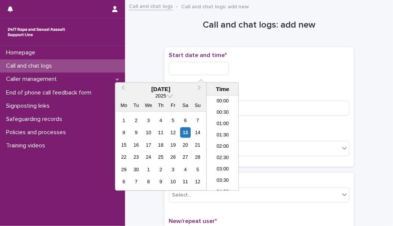
click at [223, 73] on input "text" at bounding box center [199, 68] width 60 height 13
click at [225, 103] on li "18:00" at bounding box center [222, 131] width 32 height 11
type input "**********"
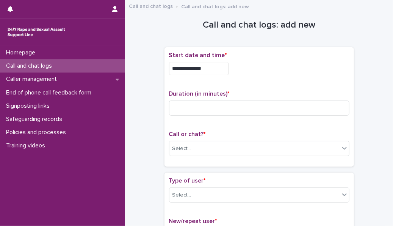
click at [208, 103] on div "Duration (in minutes) *" at bounding box center [259, 106] width 180 height 31
click at [201, 103] on input at bounding box center [259, 108] width 180 height 15
type input "**"
click at [203, 103] on div "Select..." at bounding box center [254, 149] width 170 height 12
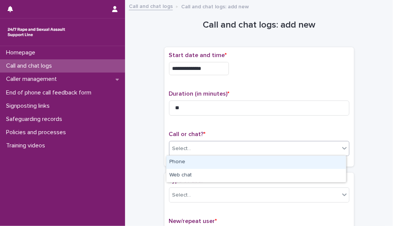
click at [205, 103] on div "Phone" at bounding box center [256, 162] width 180 height 13
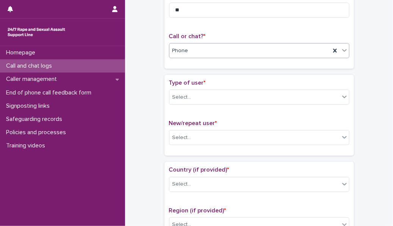
scroll to position [99, 0]
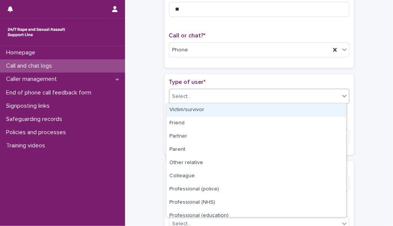
click at [208, 93] on div "Select..." at bounding box center [254, 97] width 170 height 12
click at [205, 103] on div "Victim/survivor" at bounding box center [256, 110] width 180 height 13
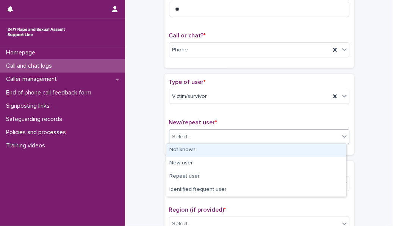
click at [199, 103] on div "Select..." at bounding box center [254, 137] width 170 height 12
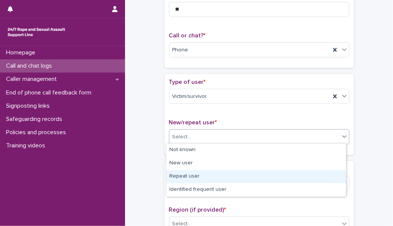
click at [198, 103] on div "Repeat user" at bounding box center [256, 176] width 180 height 13
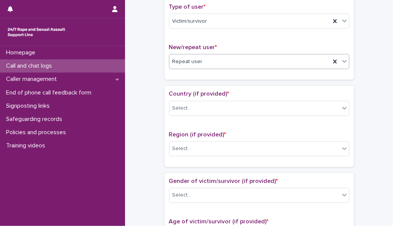
scroll to position [175, 0]
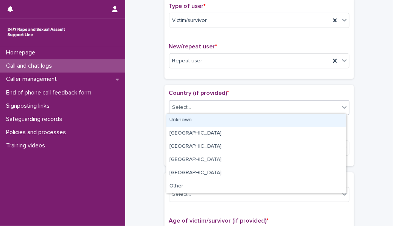
click at [227, 103] on div "Select..." at bounding box center [254, 108] width 170 height 12
click at [220, 103] on div "Unknown" at bounding box center [256, 120] width 180 height 13
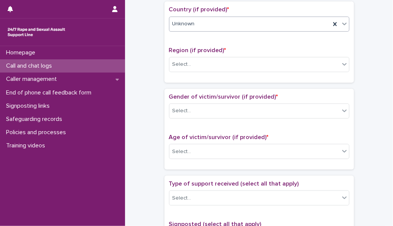
scroll to position [259, 0]
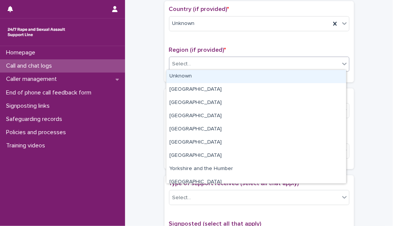
click at [217, 66] on div "Select..." at bounding box center [254, 64] width 170 height 12
click at [216, 77] on div "Unknown" at bounding box center [256, 76] width 180 height 13
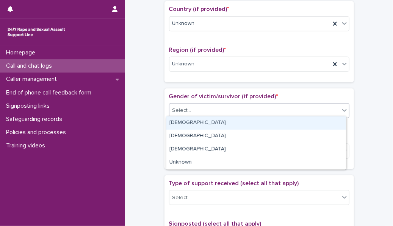
click at [210, 103] on div "Select..." at bounding box center [254, 111] width 170 height 12
click at [209, 103] on div "[DEMOGRAPHIC_DATA]" at bounding box center [256, 123] width 180 height 13
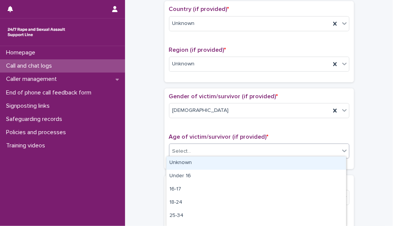
click at [210, 103] on div "Select..." at bounding box center [254, 151] width 170 height 12
click at [209, 103] on div "Unknown" at bounding box center [256, 163] width 180 height 13
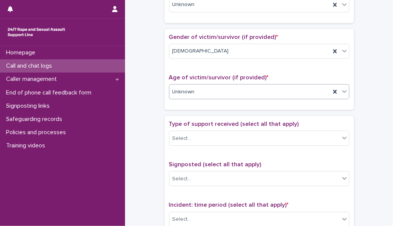
scroll to position [319, 0]
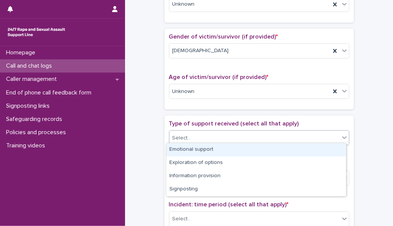
click at [223, 103] on div "Select..." at bounding box center [254, 138] width 170 height 12
click at [224, 103] on div "Emotional support" at bounding box center [256, 150] width 180 height 13
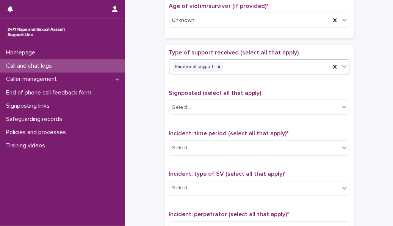
scroll to position [392, 0]
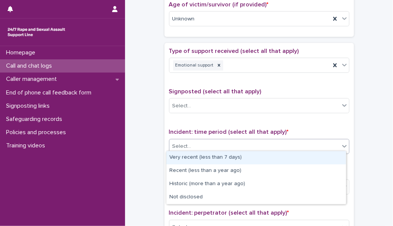
click at [222, 103] on div "Select..." at bounding box center [254, 147] width 170 height 12
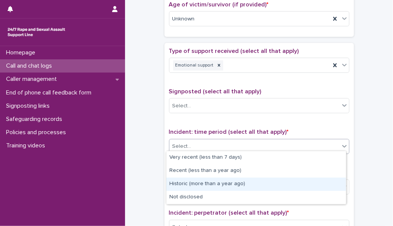
click at [220, 103] on div "Historic (more than a year ago)" at bounding box center [256, 184] width 180 height 13
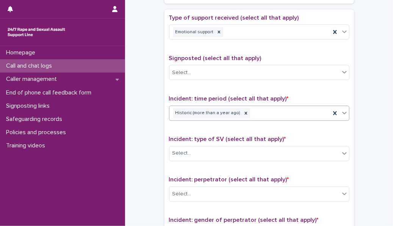
scroll to position [437, 0]
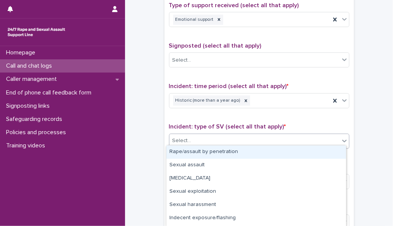
click at [234, 103] on div "Select..." at bounding box center [254, 141] width 170 height 12
click at [234, 103] on div "Rape/assault by penetration" at bounding box center [256, 152] width 180 height 13
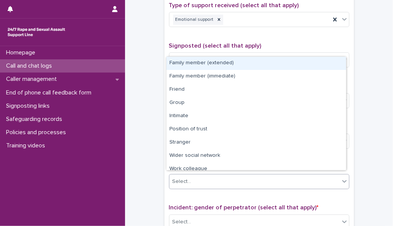
click at [242, 103] on div "Select..." at bounding box center [254, 182] width 170 height 12
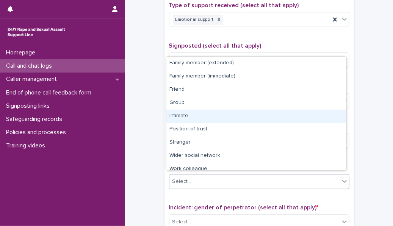
click at [220, 103] on div "Intimate" at bounding box center [256, 116] width 180 height 13
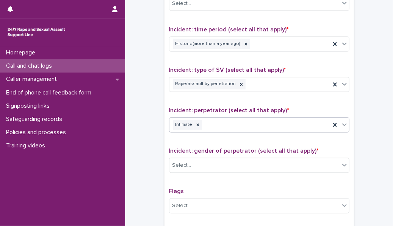
scroll to position [494, 0]
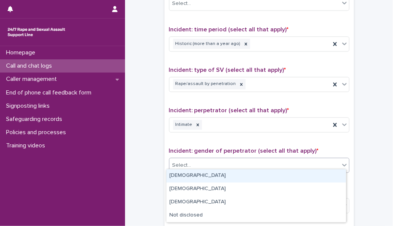
click at [220, 103] on div "Select..." at bounding box center [254, 166] width 170 height 12
click at [214, 103] on div "[DEMOGRAPHIC_DATA]" at bounding box center [256, 176] width 180 height 13
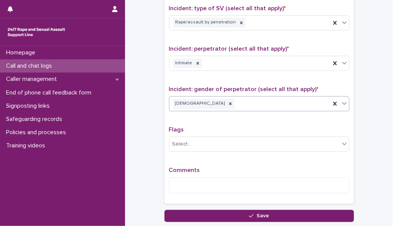
scroll to position [558, 0]
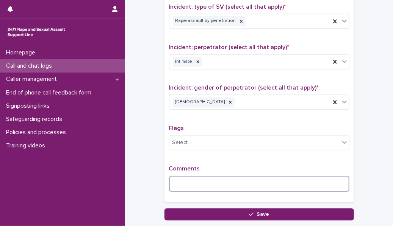
click at [212, 103] on textarea at bounding box center [259, 184] width 180 height 16
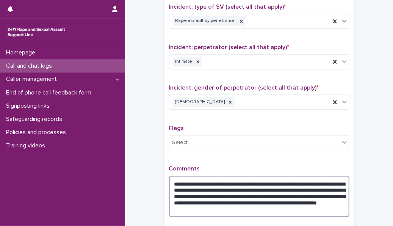
paste textarea "***"
paste textarea "*"
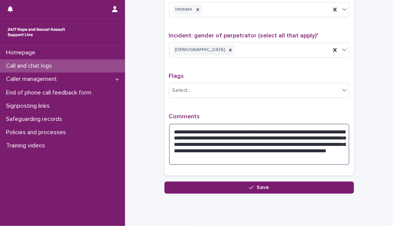
scroll to position [632, 0]
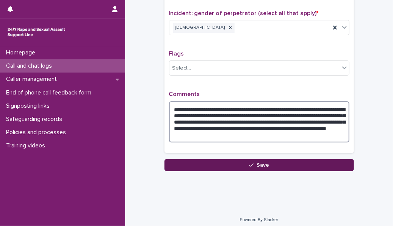
type textarea "**********"
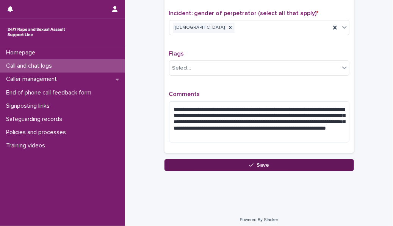
click at [245, 103] on button "Save" at bounding box center [258, 165] width 189 height 12
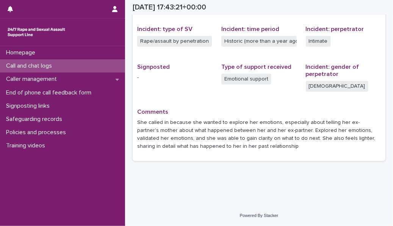
scroll to position [184, 0]
click at [101, 65] on div "Call and chat logs" at bounding box center [62, 65] width 125 height 13
